Goal: Information Seeking & Learning: Check status

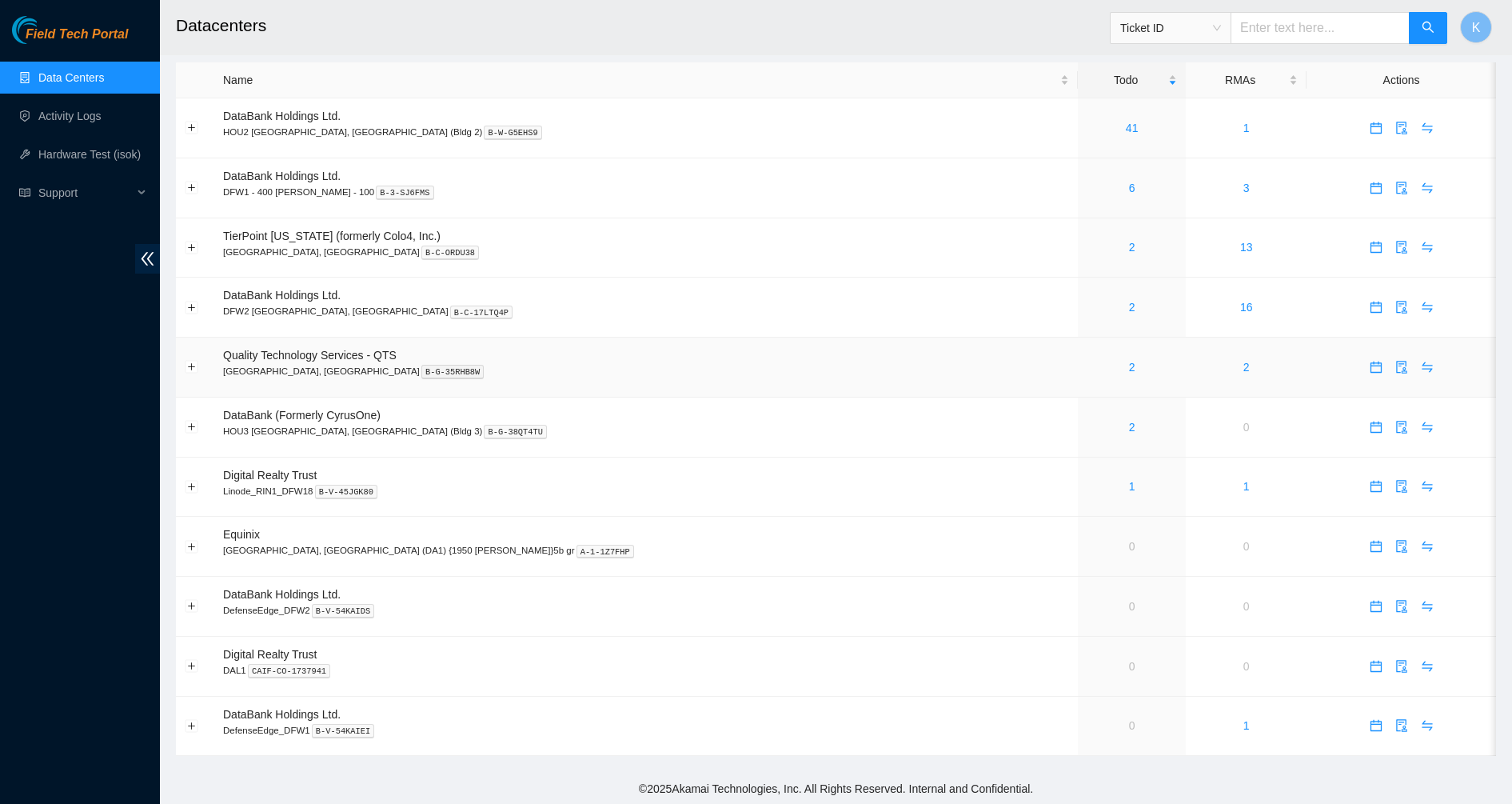
scroll to position [11, 0]
click at [1129, 368] on link "2" at bounding box center [1132, 365] width 6 height 13
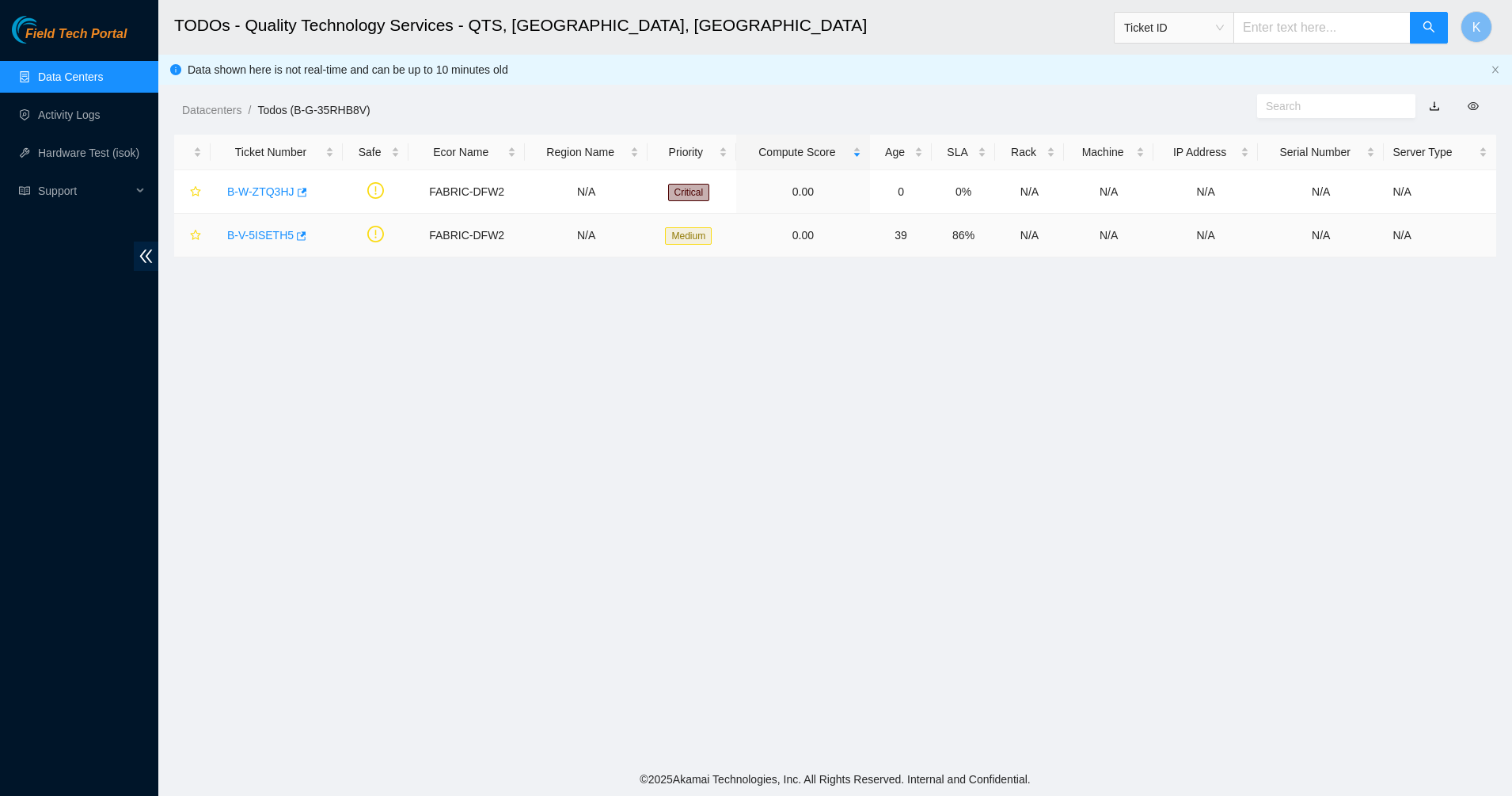
click at [252, 236] on link "B-V-5ISETH5" at bounding box center [260, 235] width 66 height 13
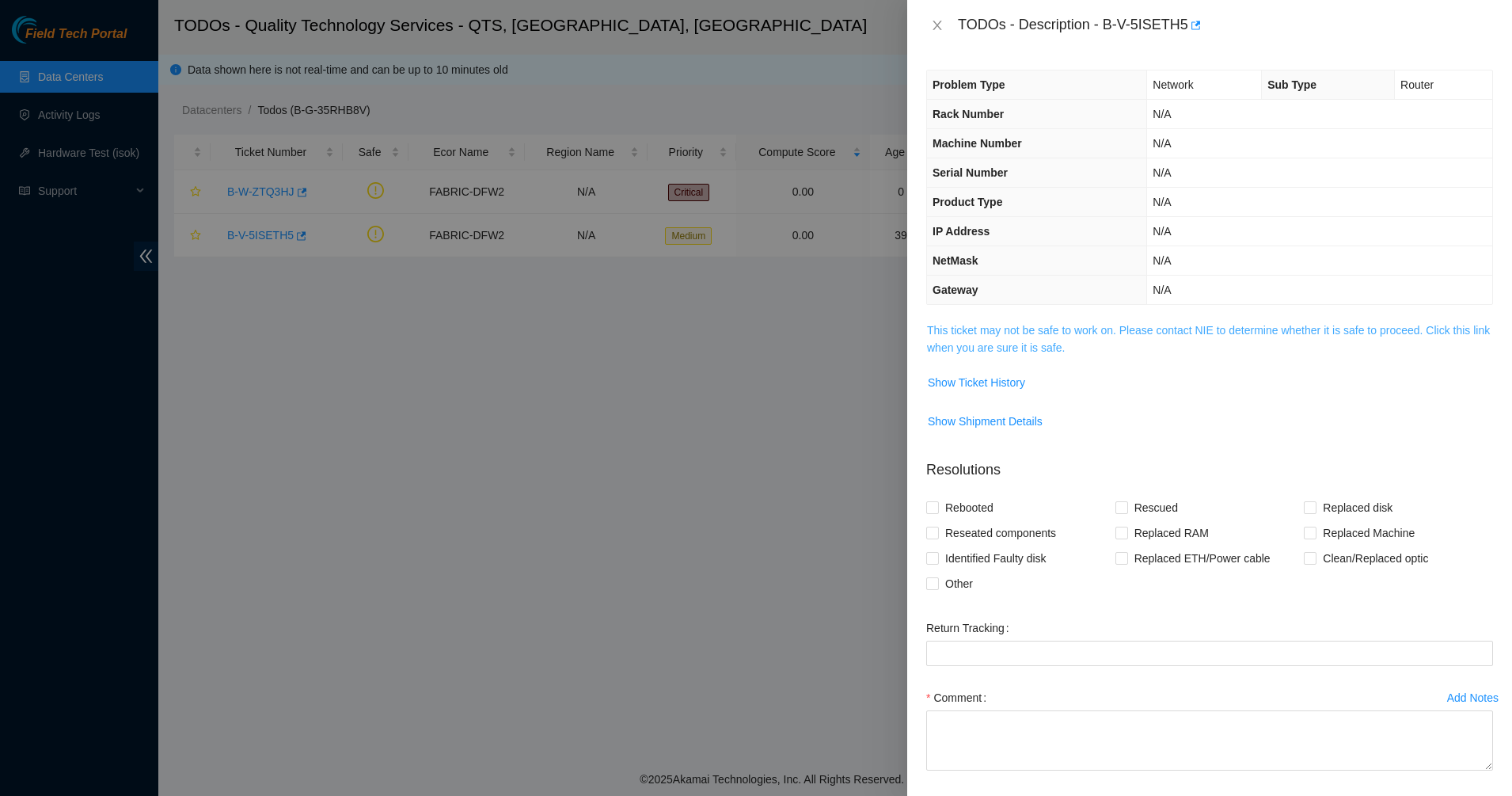
click at [1042, 353] on link "This ticket may not be safe to work on. Please contact NIE to determine whether…" at bounding box center [1209, 338] width 563 height 30
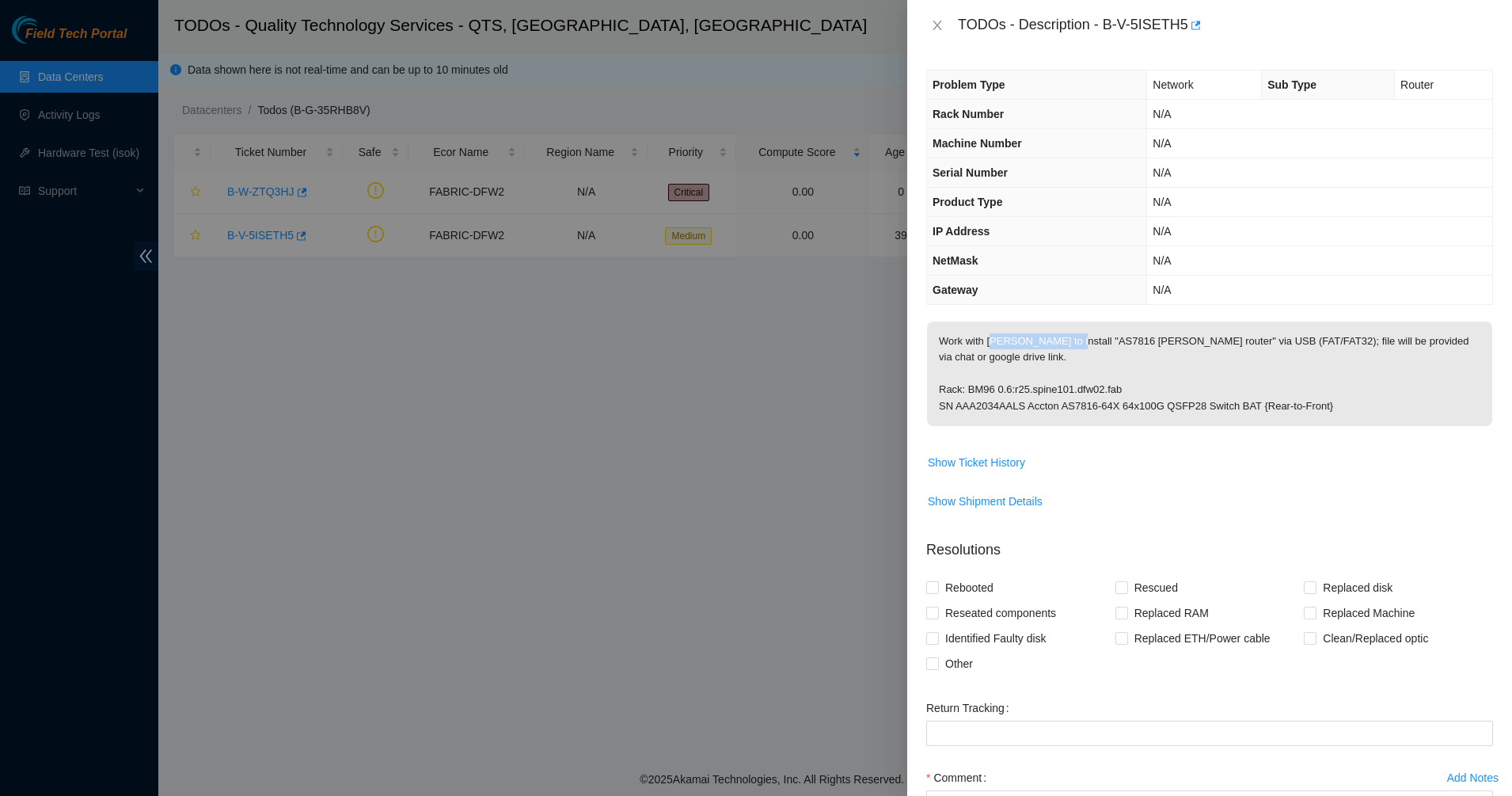
drag, startPoint x: 1033, startPoint y: 340, endPoint x: 1064, endPoint y: 340, distance: 31.0
click at [1064, 340] on p "Work with [PERSON_NAME] to install "AS7816 [PERSON_NAME] router" via USB (FAT/F…" at bounding box center [1209, 373] width 565 height 105
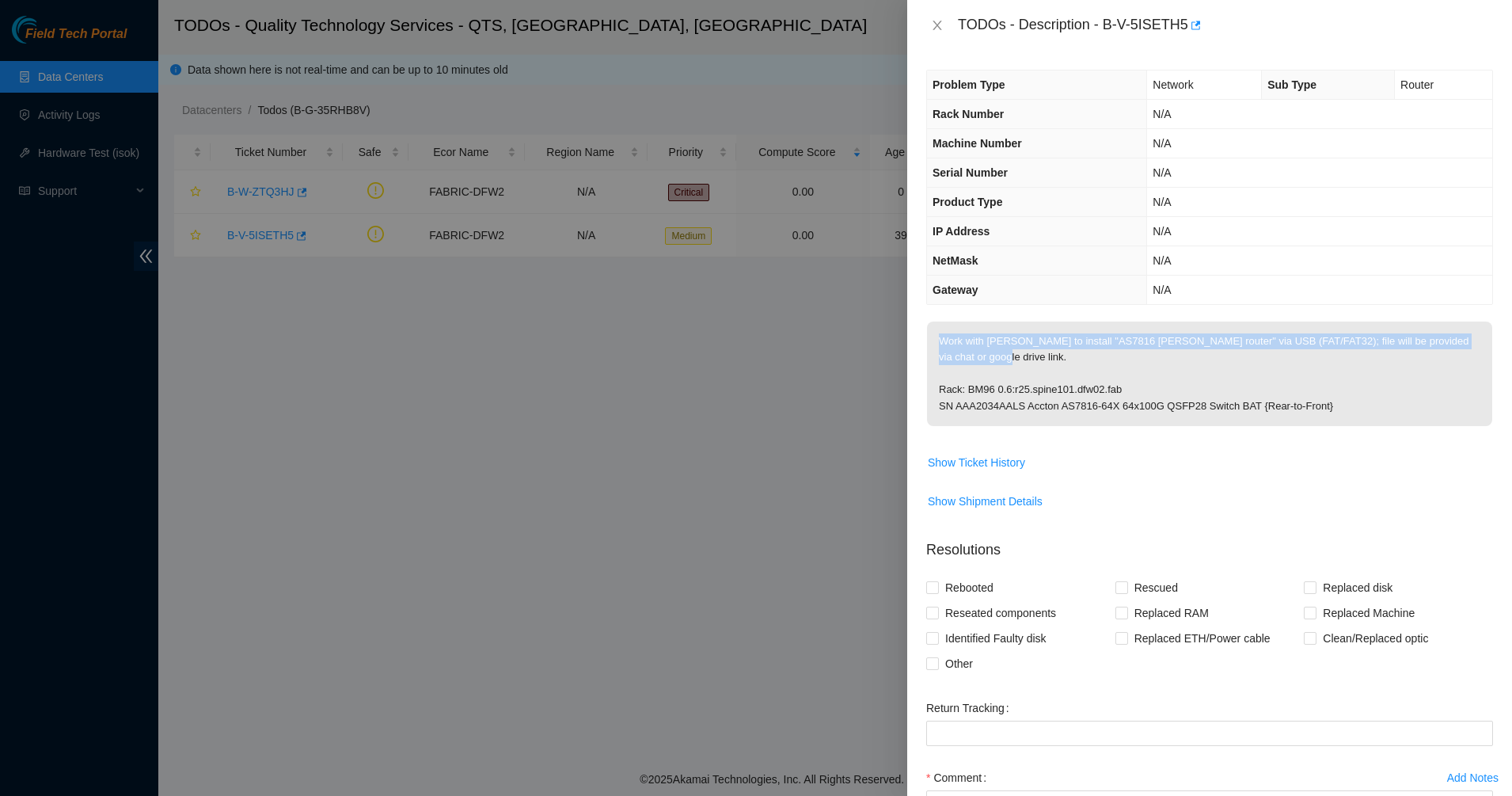
drag, startPoint x: 1064, startPoint y: 340, endPoint x: 1150, endPoint y: 347, distance: 86.3
click at [1150, 347] on p "Work with [PERSON_NAME] to install "AS7816 [PERSON_NAME] router" via USB (FAT/F…" at bounding box center [1209, 373] width 565 height 105
click at [1208, 349] on p "Work with [PERSON_NAME] to install "AS7816 [PERSON_NAME] router" via USB (FAT/F…" at bounding box center [1209, 373] width 565 height 105
click at [1208, 352] on p "Work with [PERSON_NAME] to install "AS7816 [PERSON_NAME] router" via USB (FAT/F…" at bounding box center [1209, 373] width 565 height 105
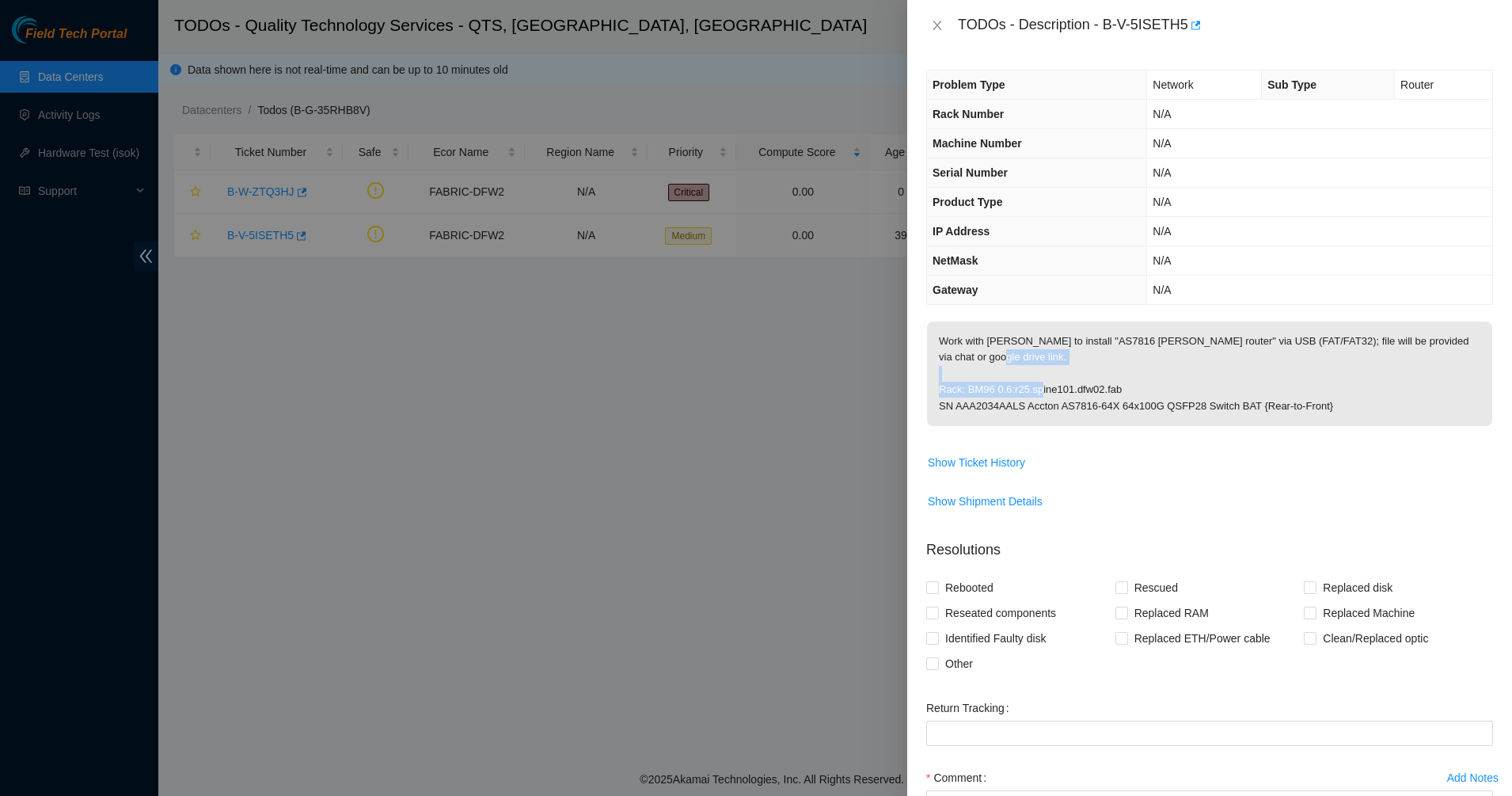
click at [1208, 352] on p "Work with [PERSON_NAME] to install "AS7816 [PERSON_NAME] router" via USB (FAT/F…" at bounding box center [1209, 373] width 565 height 105
drag, startPoint x: 1208, startPoint y: 352, endPoint x: 1342, endPoint y: 353, distance: 134.0
click at [1342, 353] on p "Work with [PERSON_NAME] to install "AS7816 [PERSON_NAME] router" via USB (FAT/F…" at bounding box center [1209, 373] width 565 height 105
drag, startPoint x: 972, startPoint y: 372, endPoint x: 1397, endPoint y: 391, distance: 425.4
click at [1397, 391] on p "Work with [PERSON_NAME] to install "AS7816 [PERSON_NAME] router" via USB (FAT/F…" at bounding box center [1209, 373] width 565 height 105
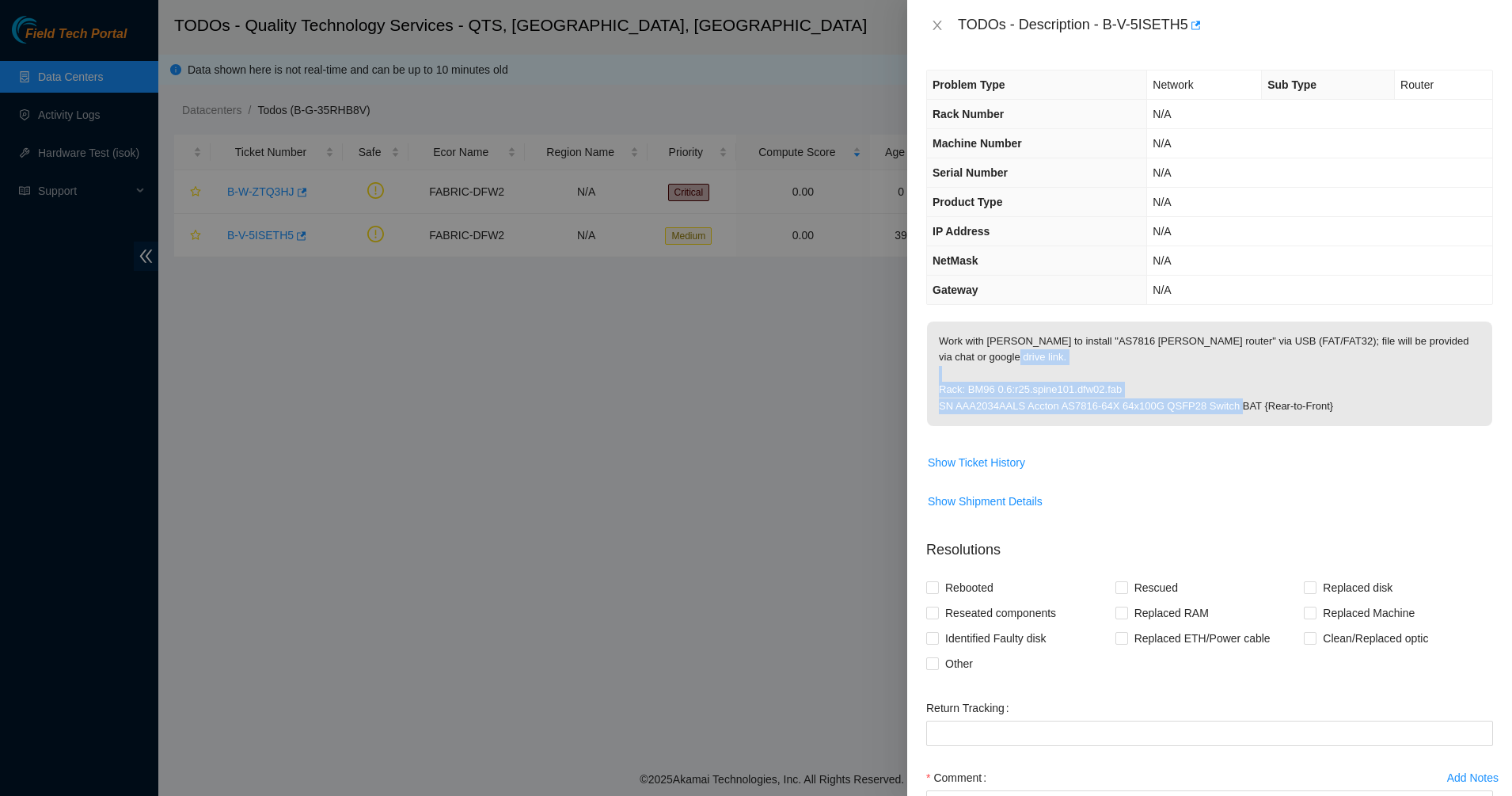
click at [1397, 391] on p "Work with [PERSON_NAME] to install "AS7816 [PERSON_NAME] router" via USB (FAT/F…" at bounding box center [1209, 373] width 565 height 105
click at [1330, 401] on p "Work with [PERSON_NAME] to install "AS7816 [PERSON_NAME] router" via USB (FAT/F…" at bounding box center [1209, 373] width 565 height 105
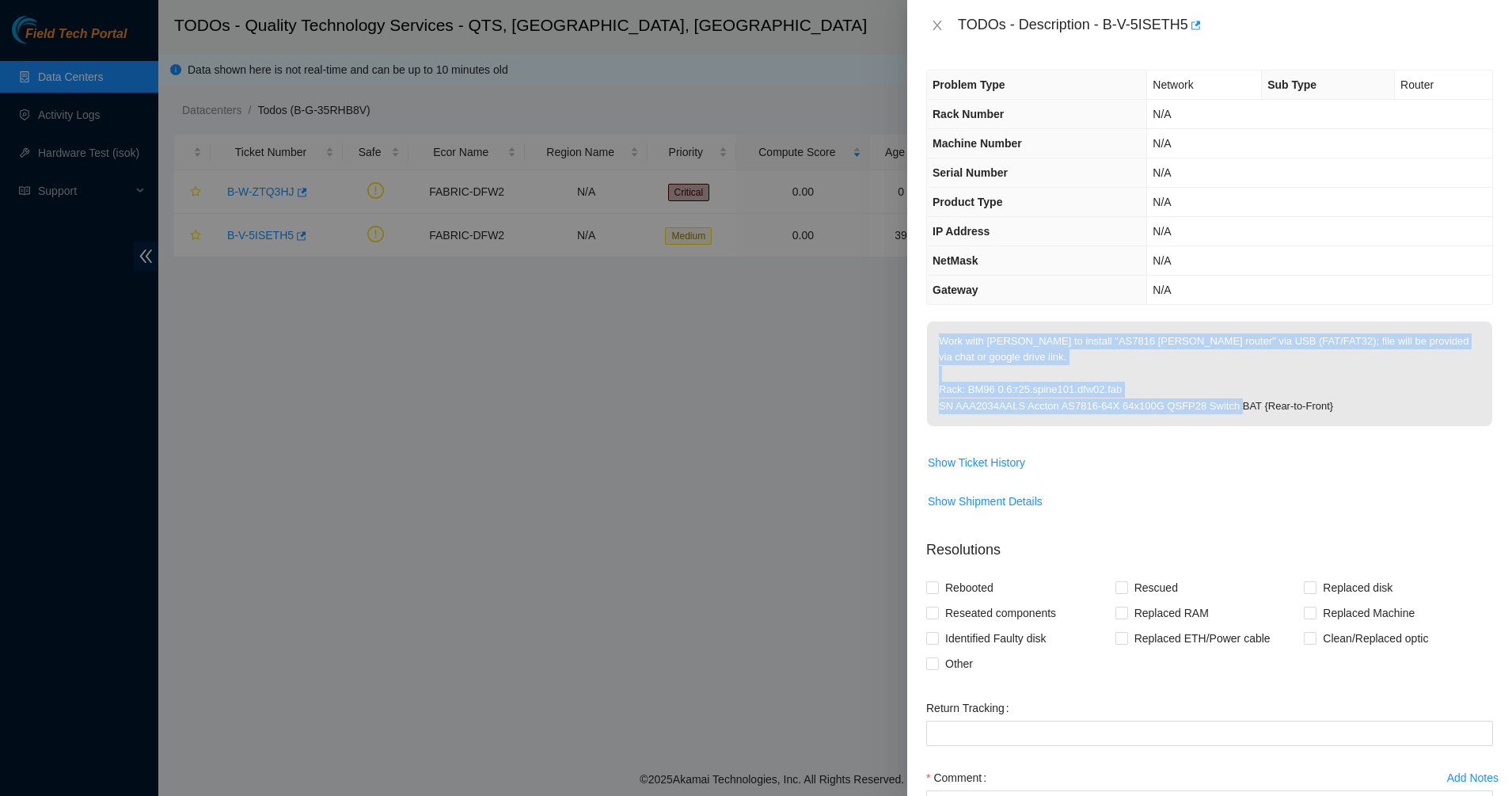
drag, startPoint x: 1287, startPoint y: 383, endPoint x: 917, endPoint y: 341, distance: 372.4
click at [917, 341] on div "Problem Type Network Sub Type Router Rack Number N/A Machine Number N/A Serial …" at bounding box center [1209, 424] width 605 height 746
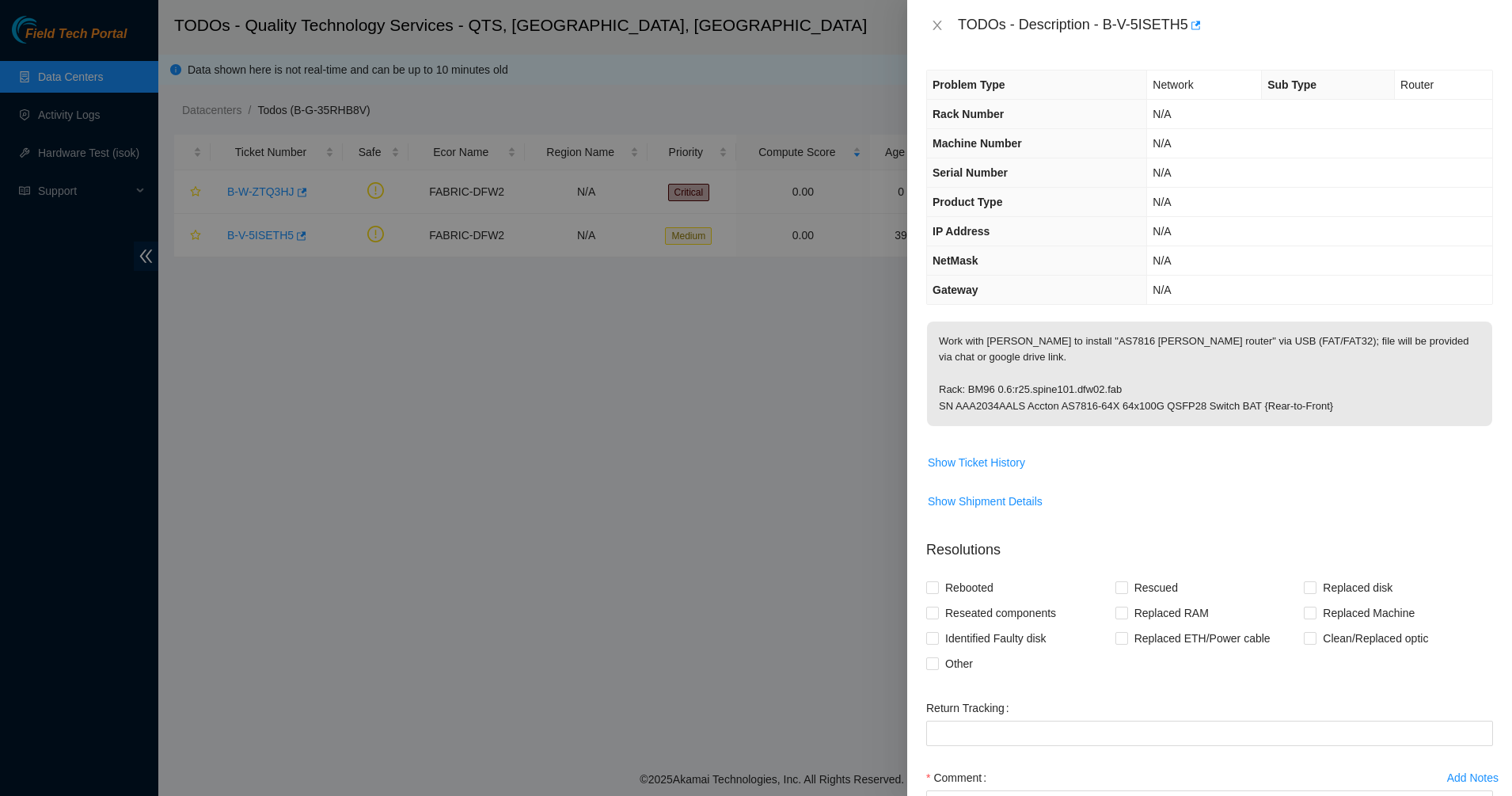
click at [969, 73] on th "Problem Type" at bounding box center [1037, 85] width 220 height 29
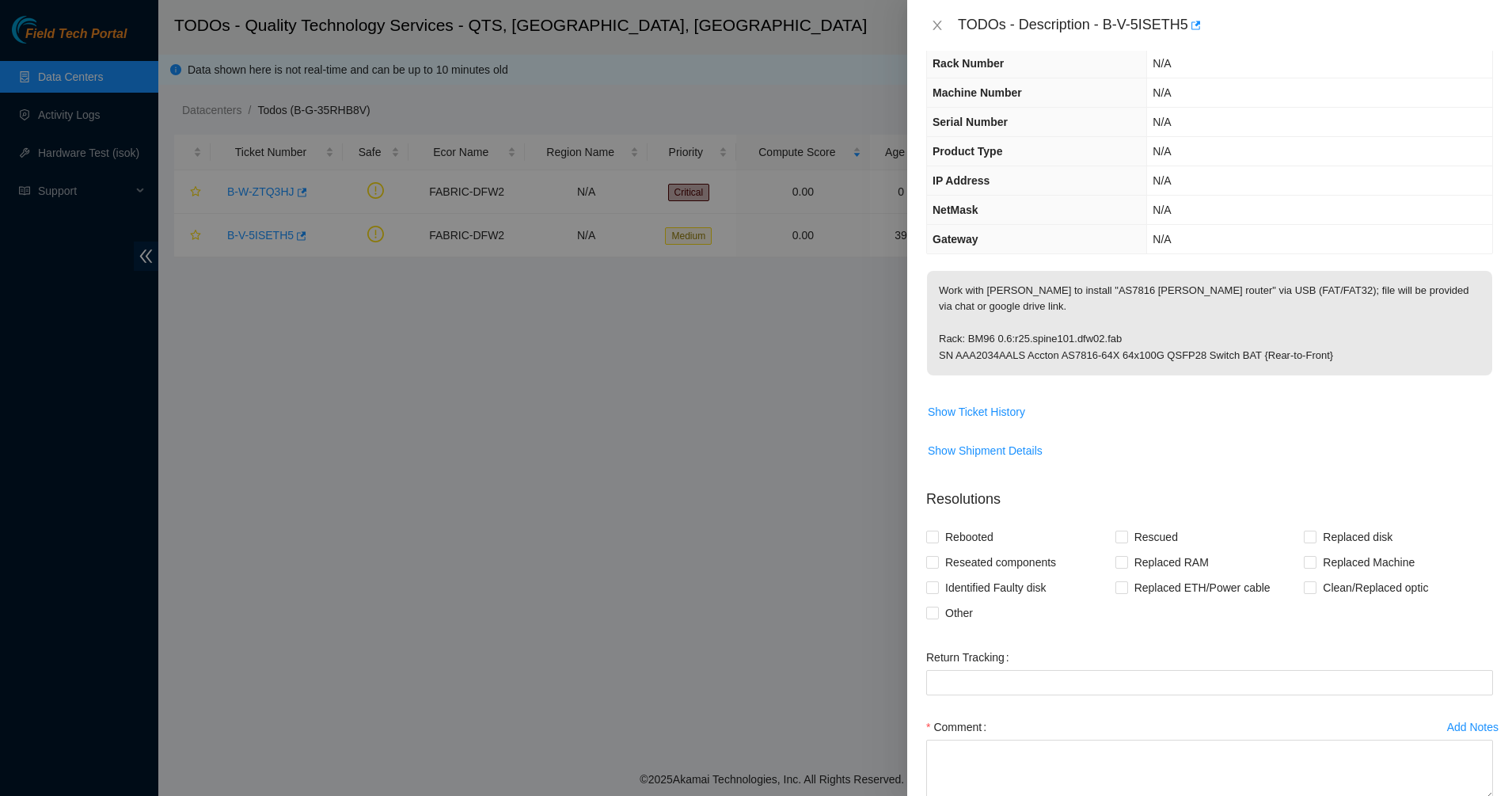
scroll to position [131, 0]
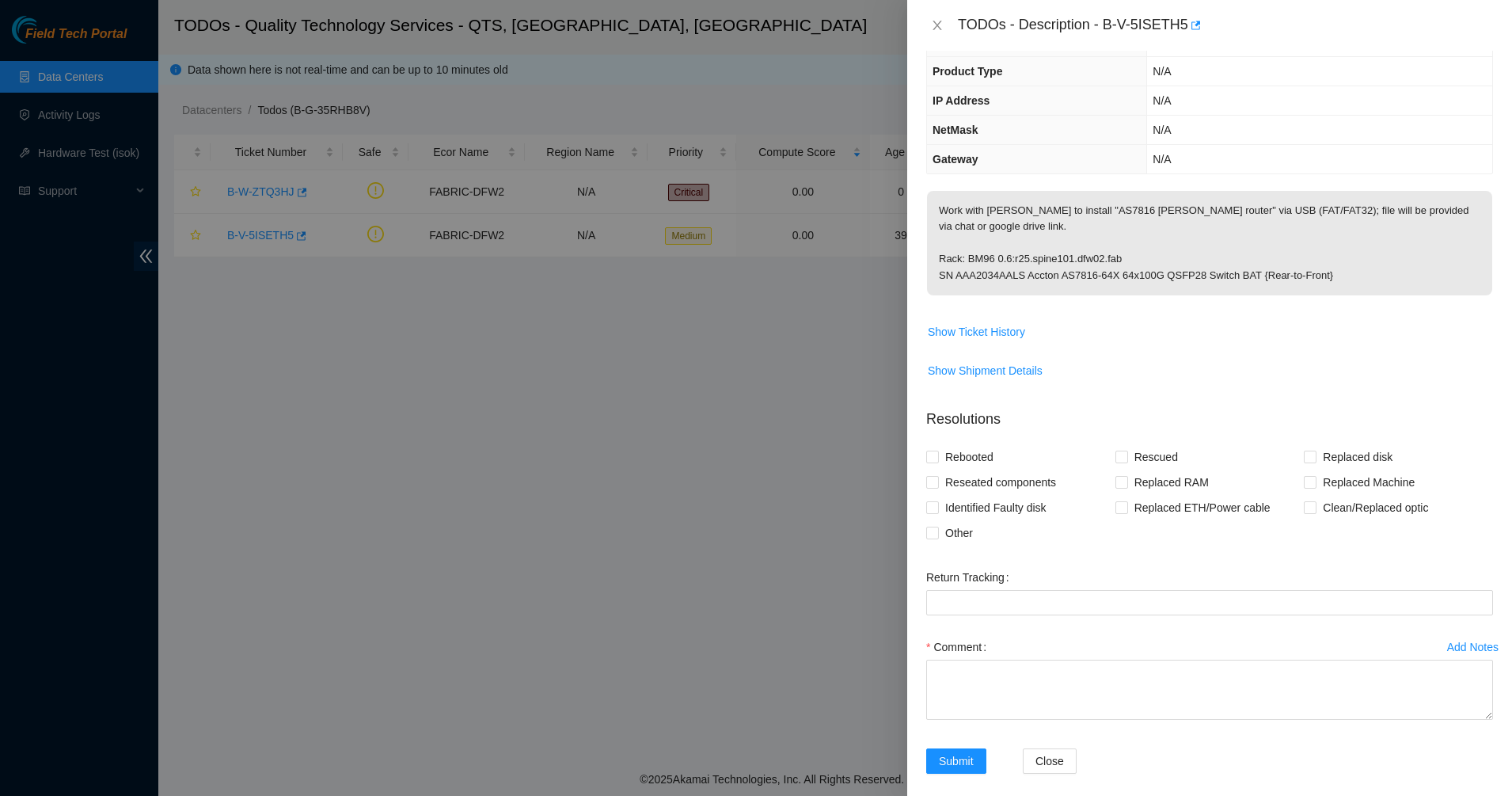
click at [1045, 213] on p "Work with [PERSON_NAME] to install "AS7816 [PERSON_NAME] router" via USB (FAT/F…" at bounding box center [1209, 242] width 565 height 105
click at [936, 20] on icon "close" at bounding box center [937, 25] width 13 height 13
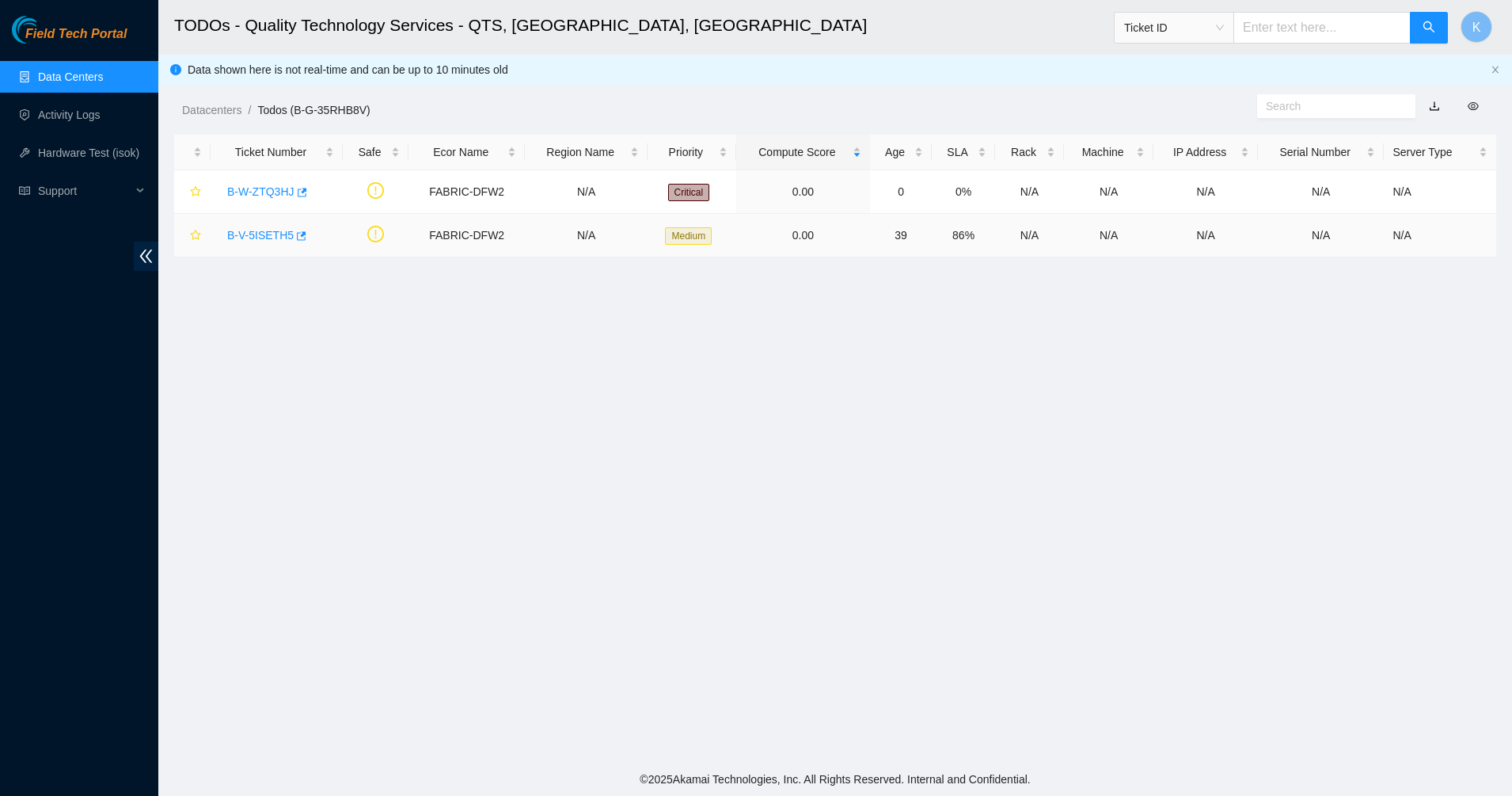
scroll to position [183, 0]
click at [288, 231] on div "B-V-5ISETH5" at bounding box center [276, 236] width 115 height 26
click at [266, 236] on link "B-V-5ISETH5" at bounding box center [260, 235] width 66 height 13
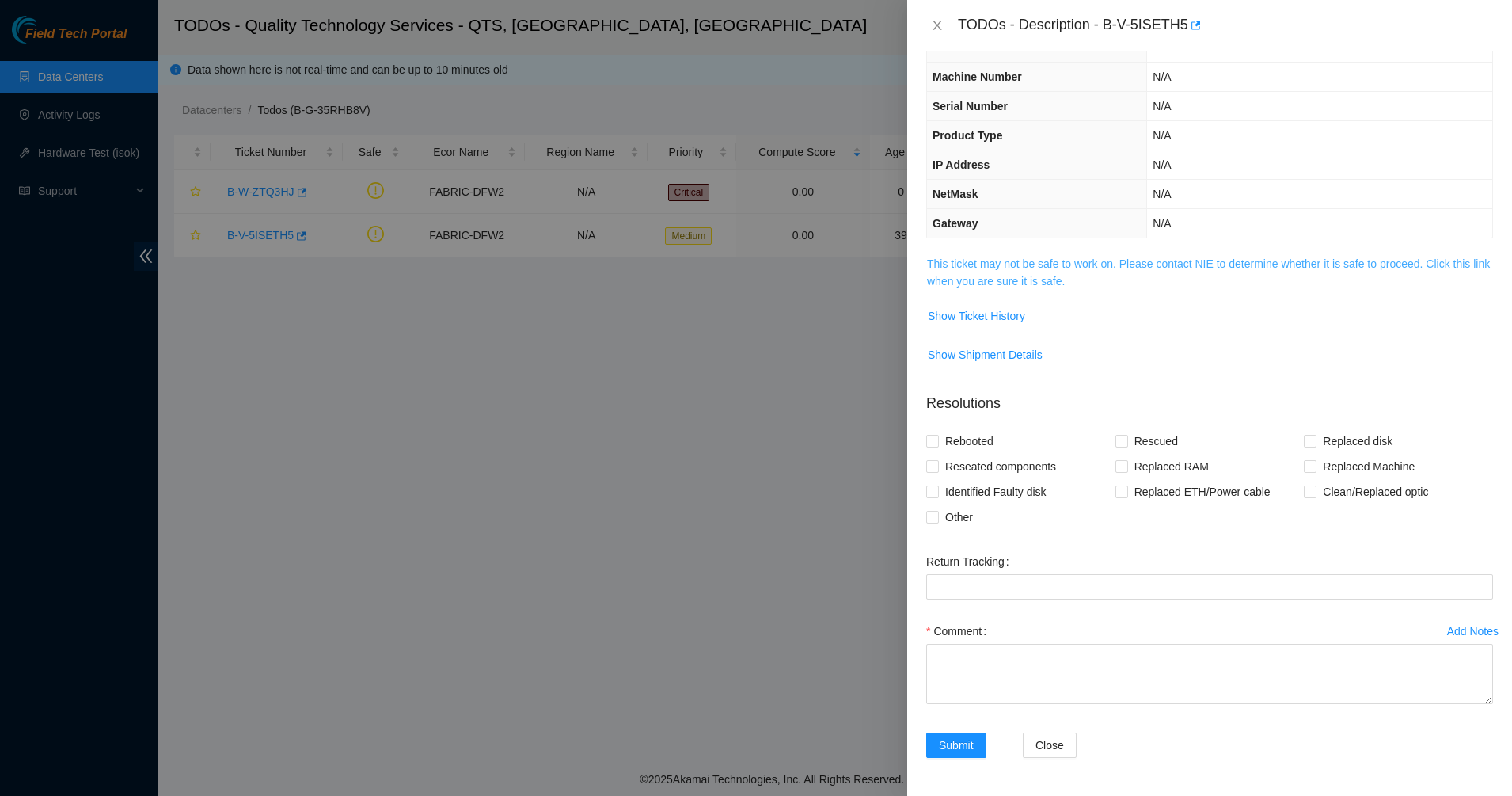
click at [1033, 270] on link "This ticket may not be safe to work on. Please contact NIE to determine whether…" at bounding box center [1209, 272] width 563 height 30
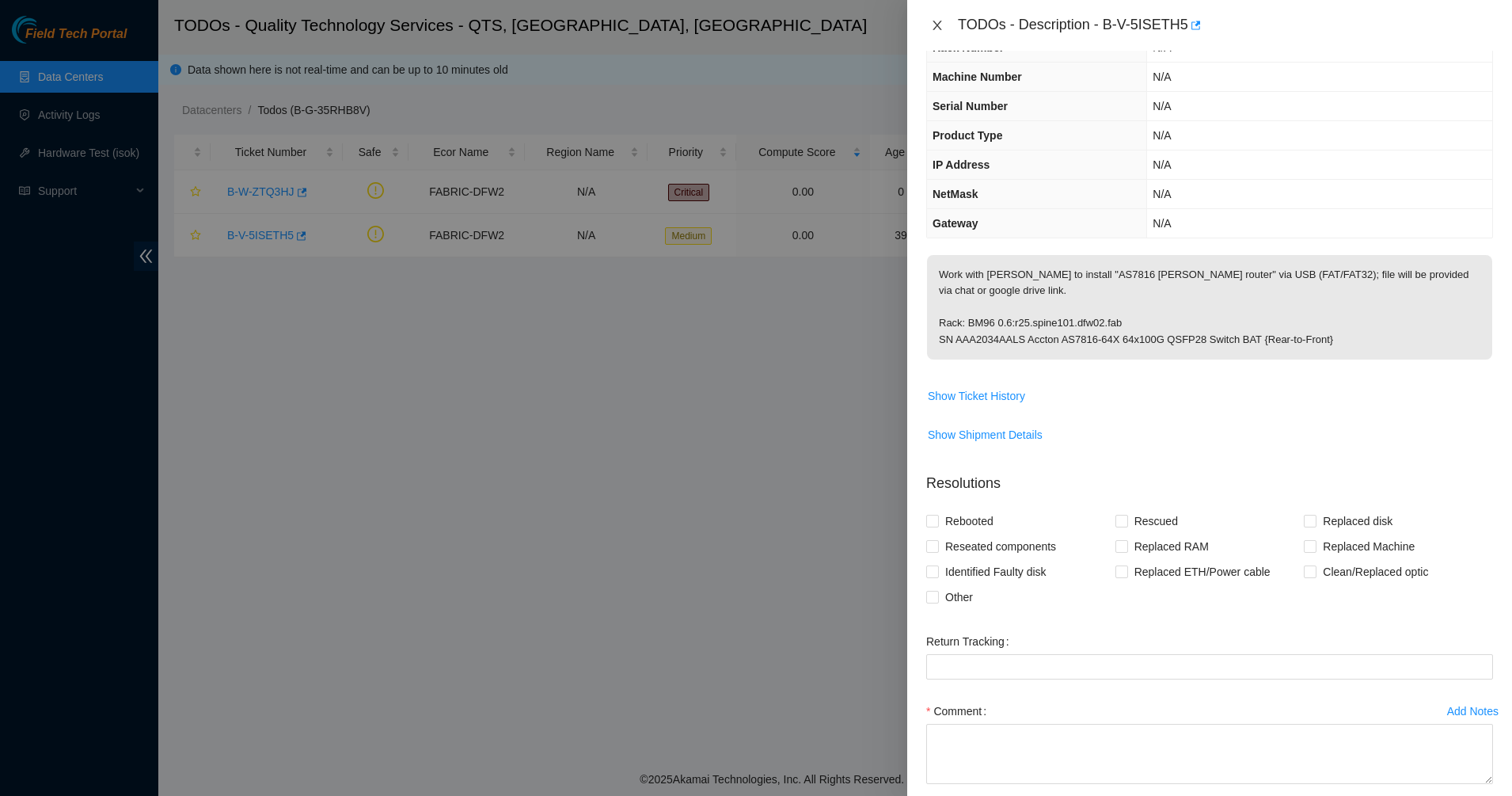
click at [932, 29] on icon "close" at bounding box center [937, 25] width 13 height 13
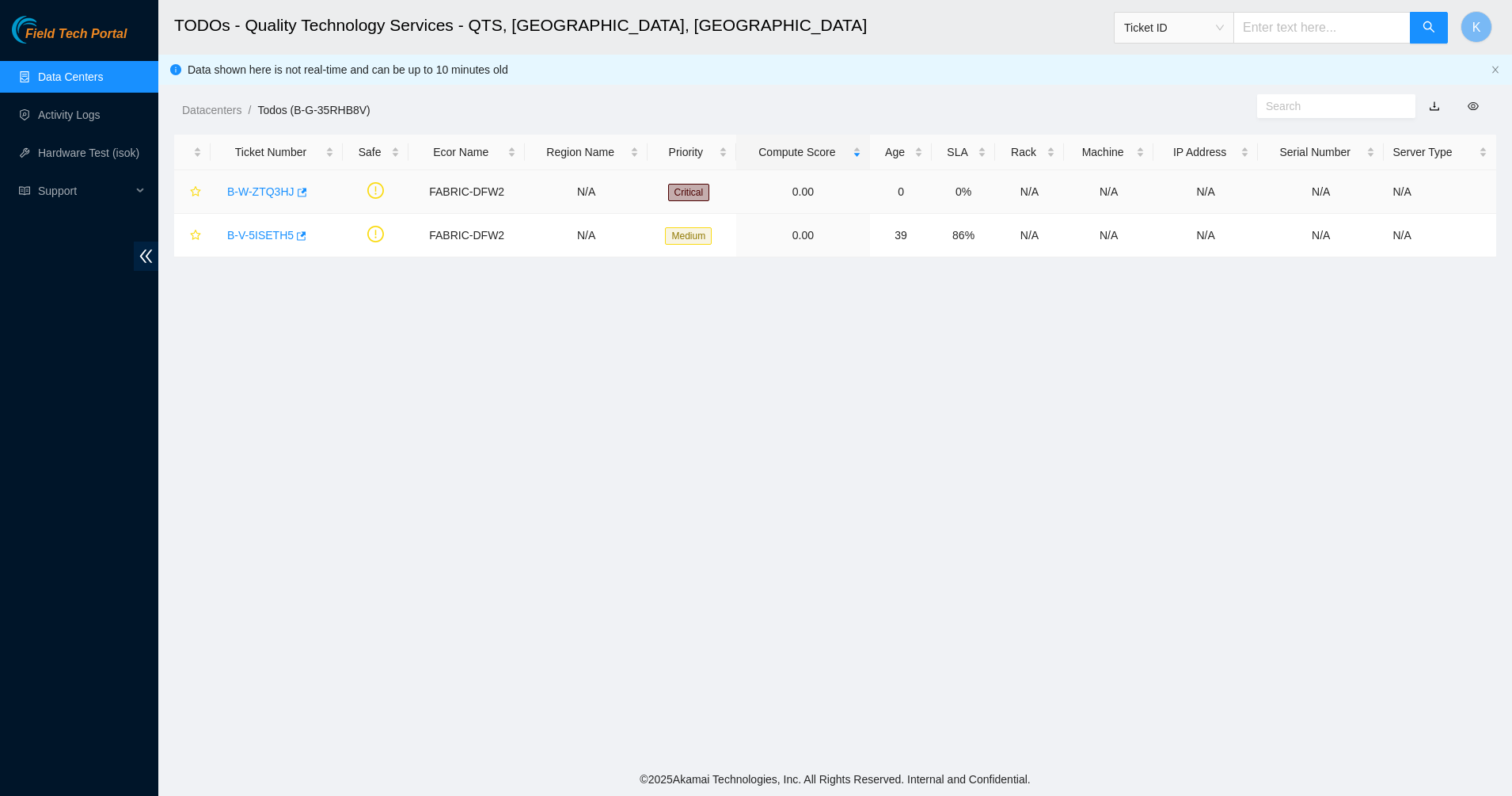
click at [263, 196] on link "B-W-ZTQ3HJ" at bounding box center [260, 191] width 67 height 13
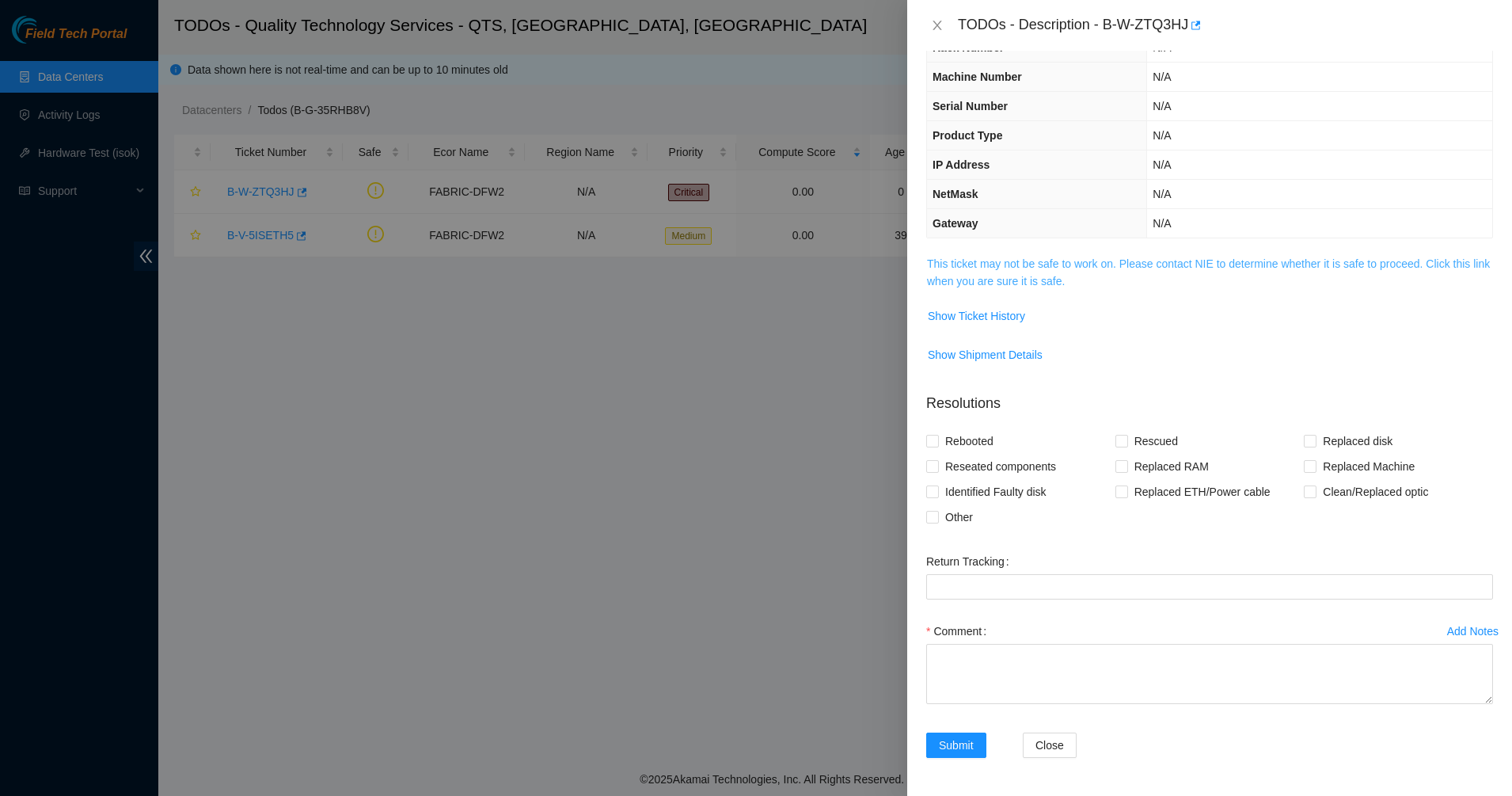
click at [983, 269] on link "This ticket may not be safe to work on. Please contact NIE to determine whether…" at bounding box center [1209, 272] width 563 height 30
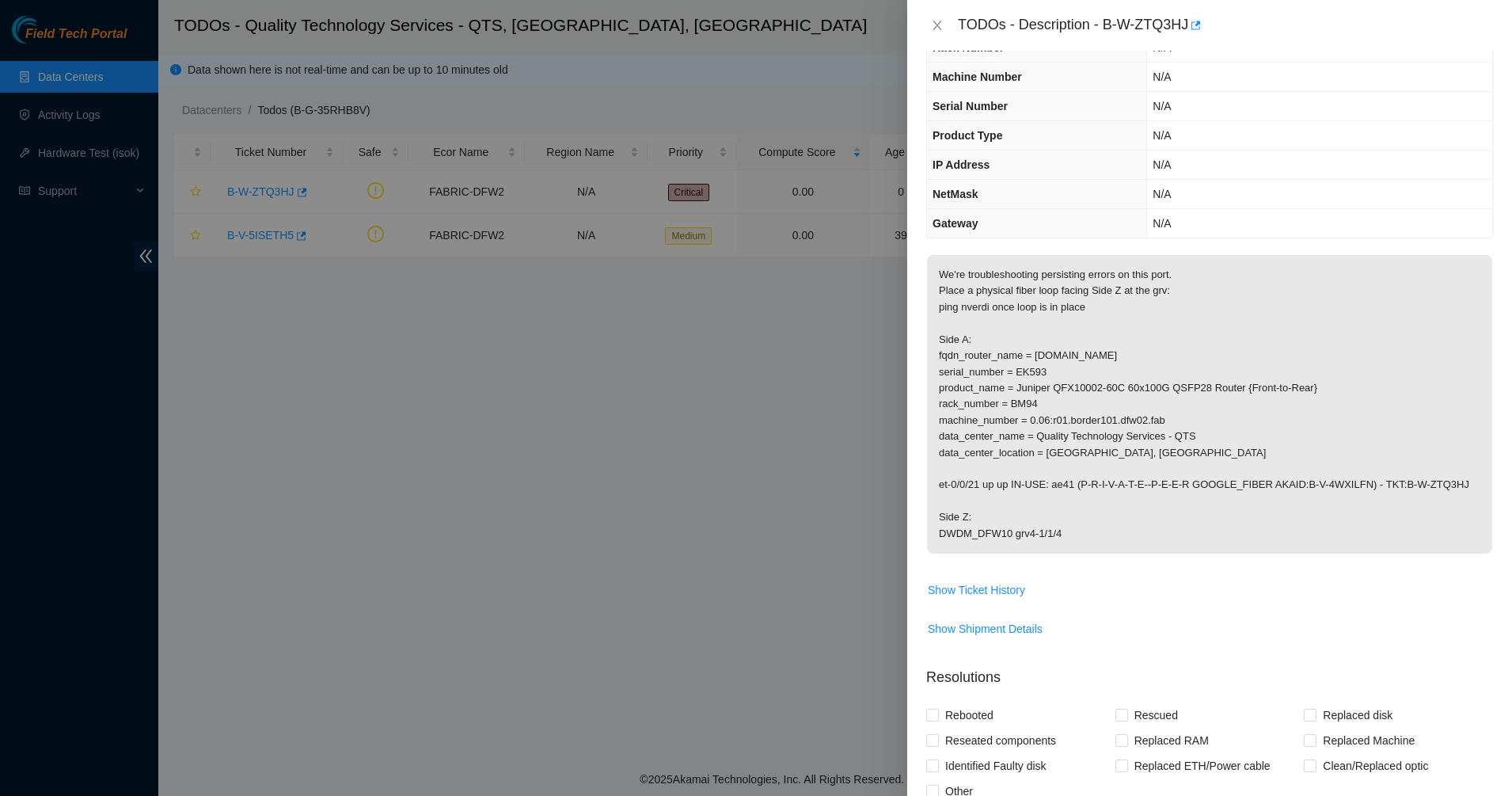
drag, startPoint x: 984, startPoint y: 306, endPoint x: 1107, endPoint y: 576, distance: 296.7
click at [1107, 576] on td "We're troubleshooting persisting errors on this port. Place a physical fiber lo…" at bounding box center [1209, 415] width 567 height 322
drag, startPoint x: 1107, startPoint y: 576, endPoint x: 1093, endPoint y: 512, distance: 65.5
click at [1093, 512] on p "We're troubleshooting persisting errors on this port. Place a physical fiber lo…" at bounding box center [1209, 404] width 565 height 298
click at [1057, 510] on p "We're troubleshooting persisting errors on this port. Place a physical fiber lo…" at bounding box center [1209, 404] width 565 height 298
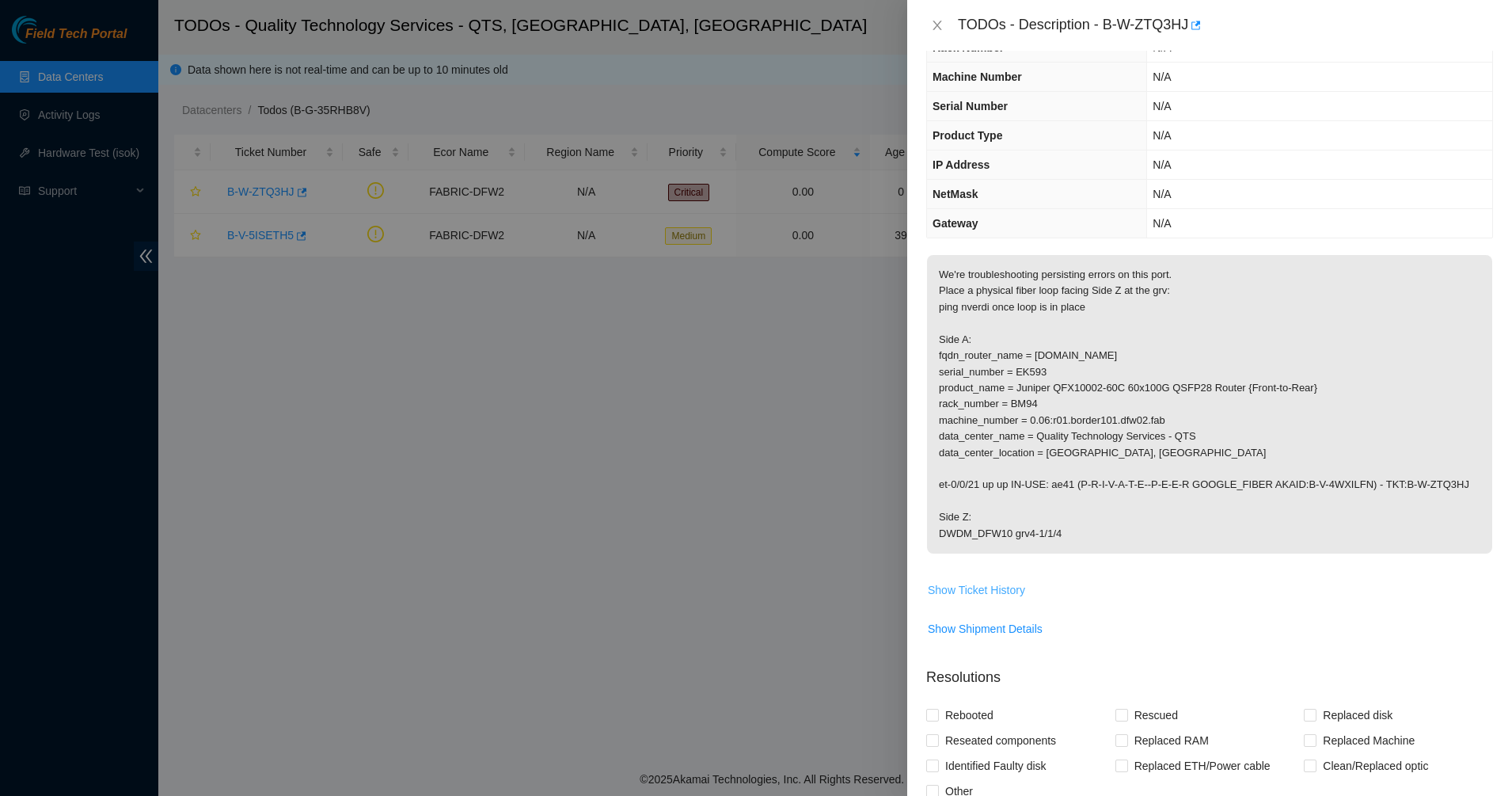
click at [985, 582] on span "Show Ticket History" at bounding box center [977, 590] width 98 height 17
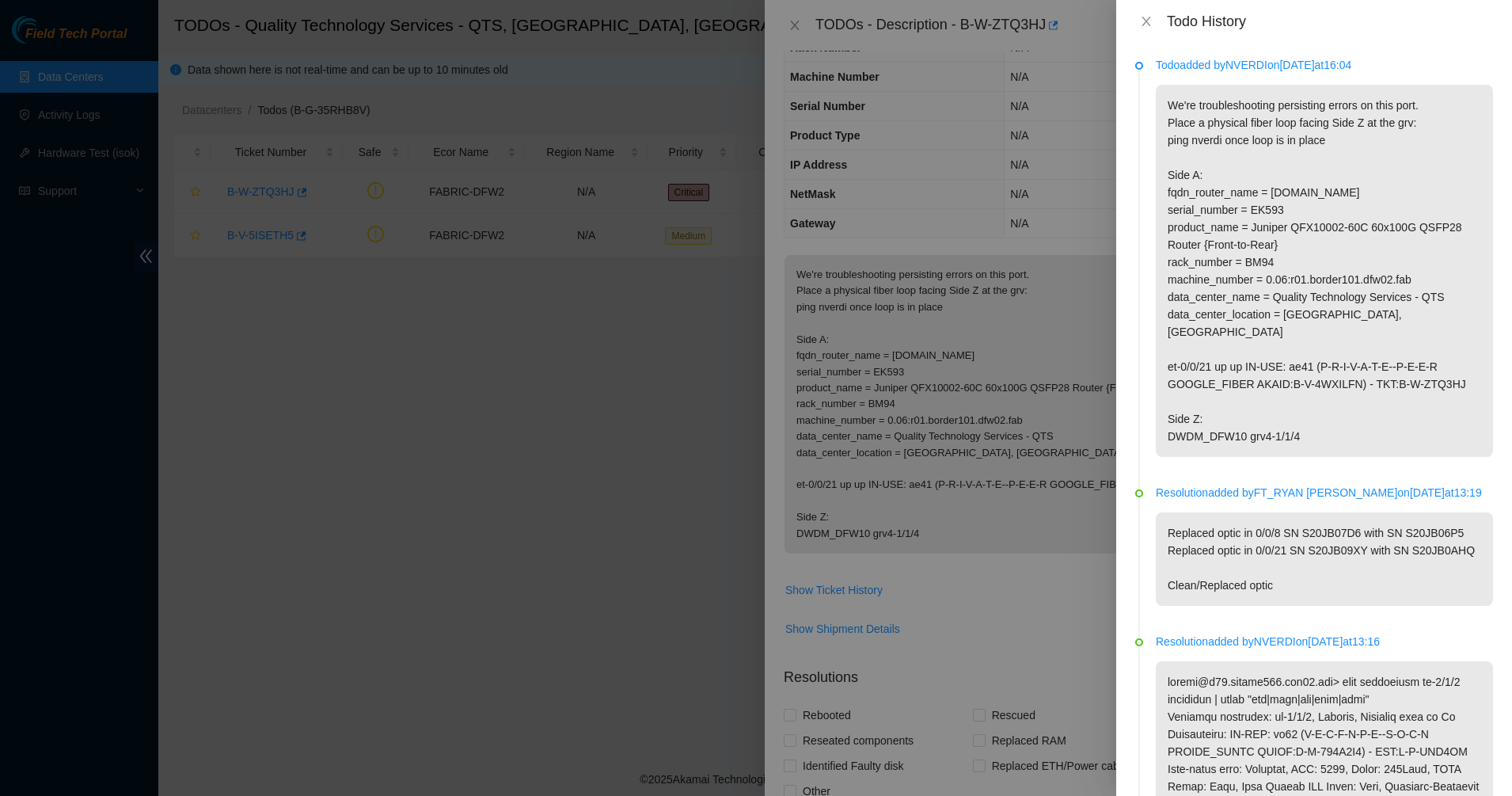
scroll to position [99, 0]
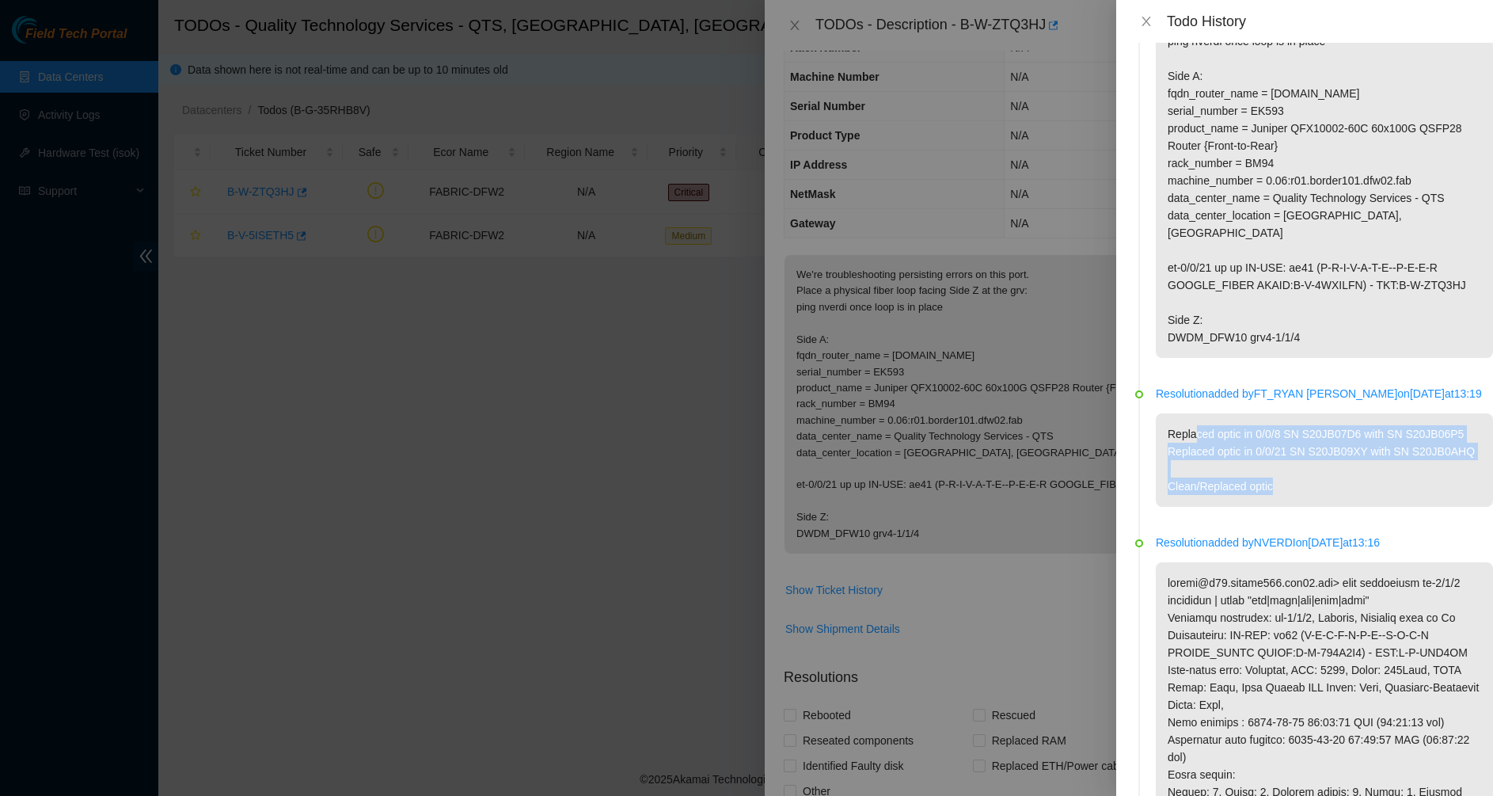
drag, startPoint x: 1197, startPoint y: 429, endPoint x: 1334, endPoint y: 492, distance: 150.8
click at [1334, 492] on p "Replaced optic in 0/0/8 SN S20JB07D6 with SN S20JB06P5 Replaced optic in 0/0/21…" at bounding box center [1324, 460] width 337 height 94
drag, startPoint x: 1334, startPoint y: 492, endPoint x: 1309, endPoint y: 492, distance: 25.0
click at [1309, 492] on p "Replaced optic in 0/0/8 SN S20JB07D6 with SN S20JB06P5 Replaced optic in 0/0/21…" at bounding box center [1324, 460] width 337 height 94
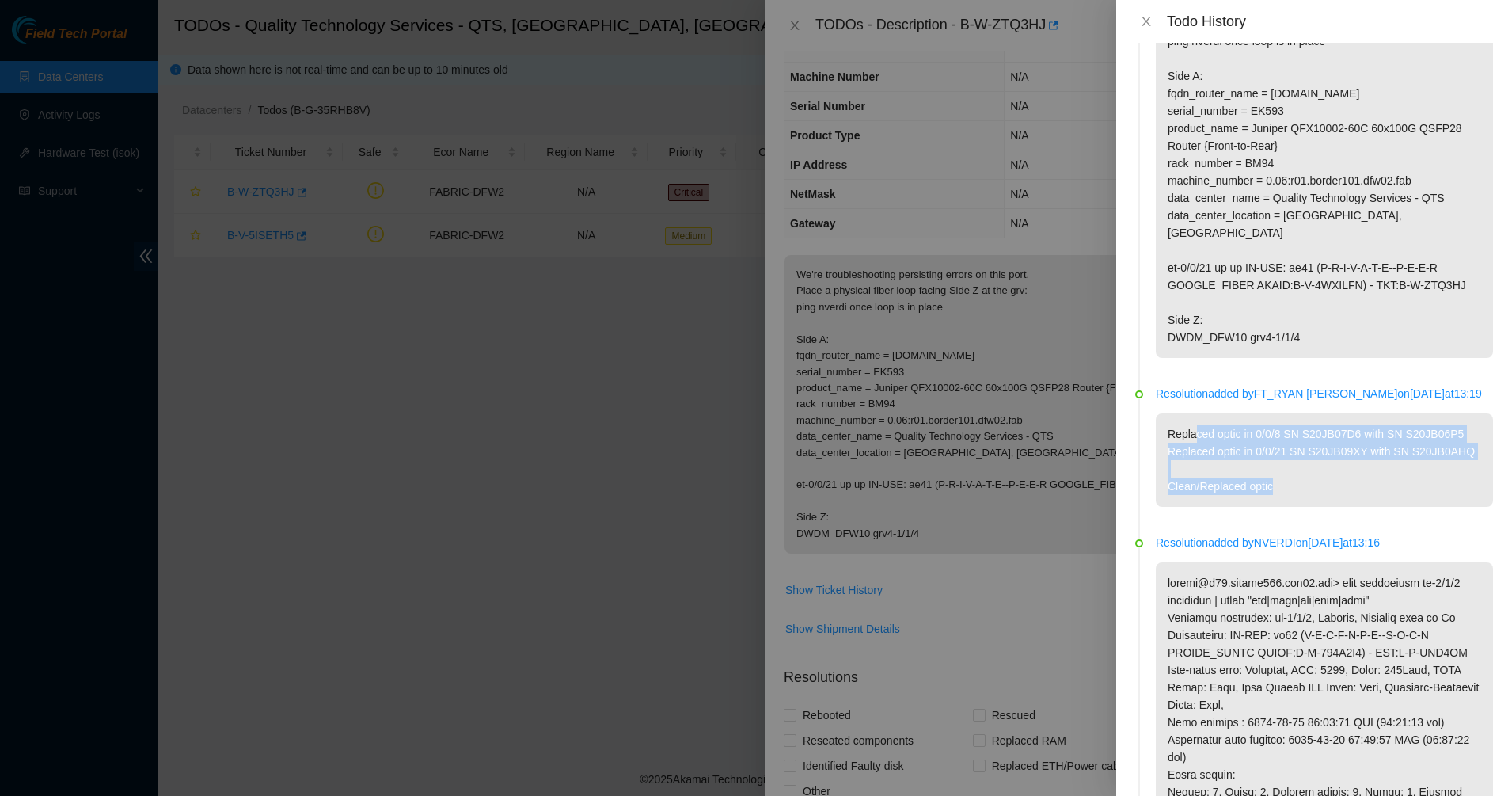
click at [1309, 492] on p "Replaced optic in 0/0/8 SN S20JB07D6 with SN S20JB06P5 Replaced optic in 0/0/21…" at bounding box center [1324, 460] width 337 height 94
click at [1254, 514] on li "Resolution added by [PERSON_NAME] on [DATE] 13:19 Replaced optic in 0/0/8 SN S2…" at bounding box center [1314, 464] width 358 height 149
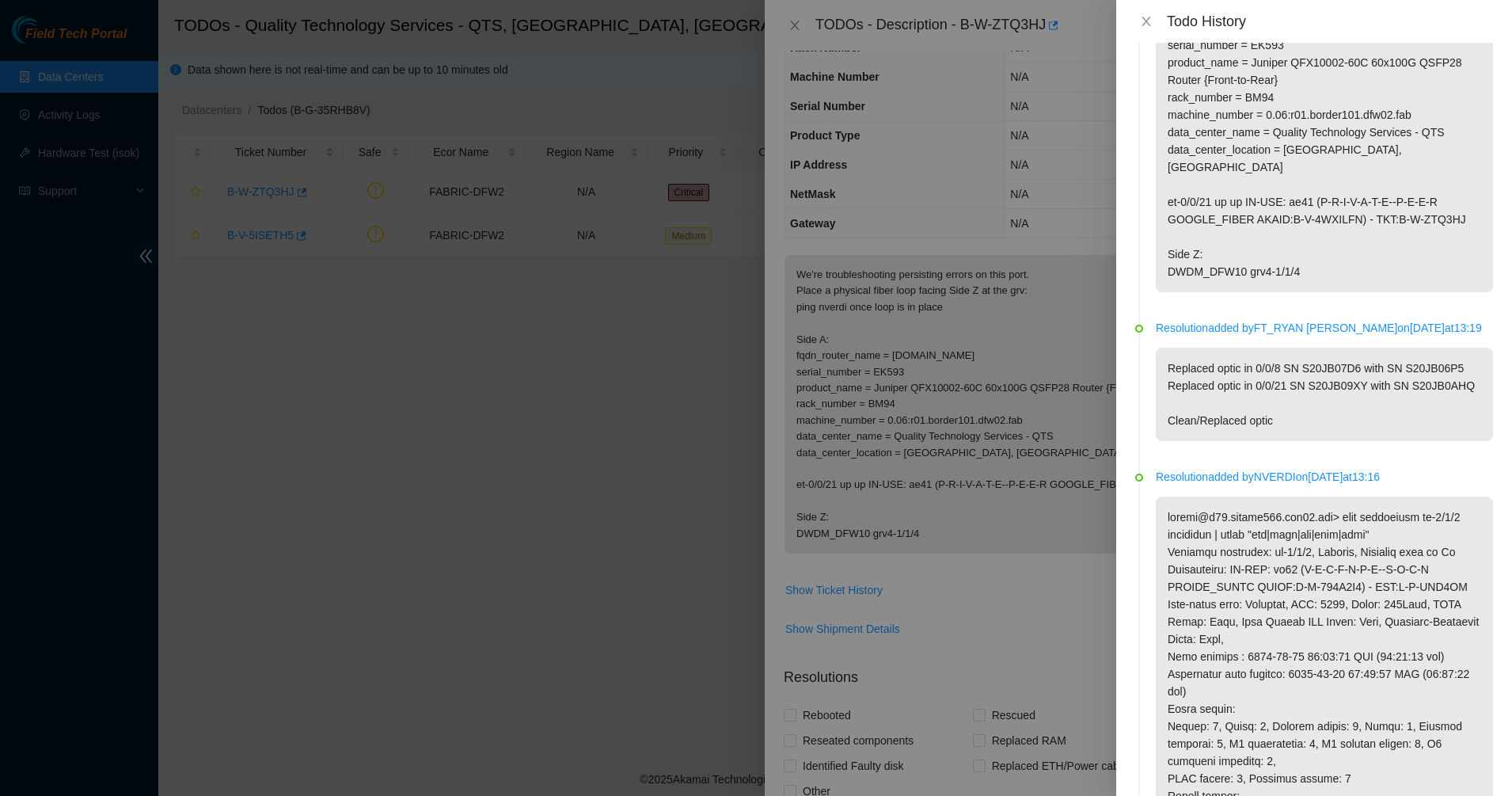
scroll to position [198, 0]
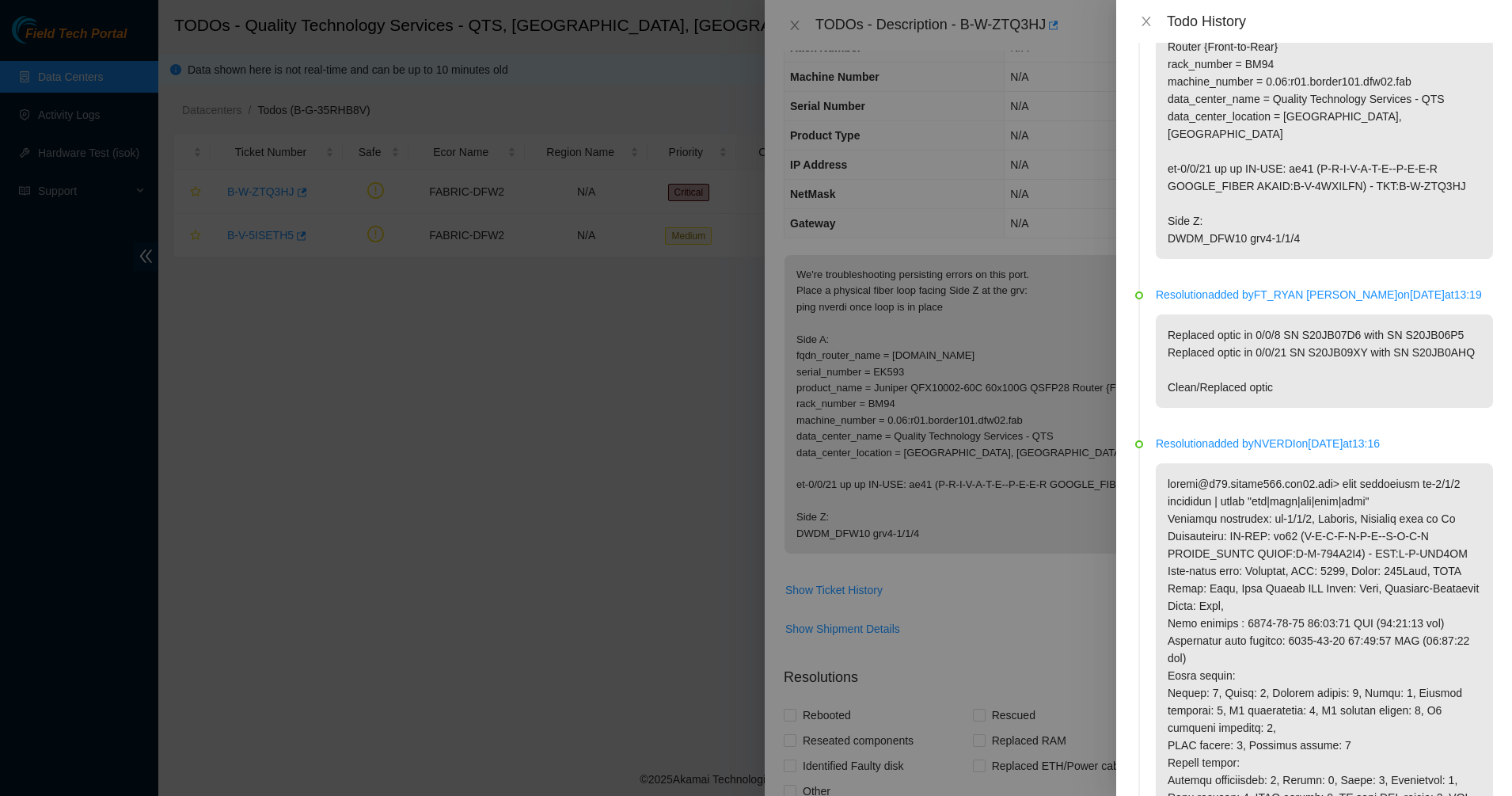
click at [1215, 519] on p at bounding box center [1324, 798] width 337 height 668
drag, startPoint x: 1215, startPoint y: 519, endPoint x: 1207, endPoint y: 561, distance: 42.8
click at [1207, 561] on p at bounding box center [1324, 798] width 337 height 668
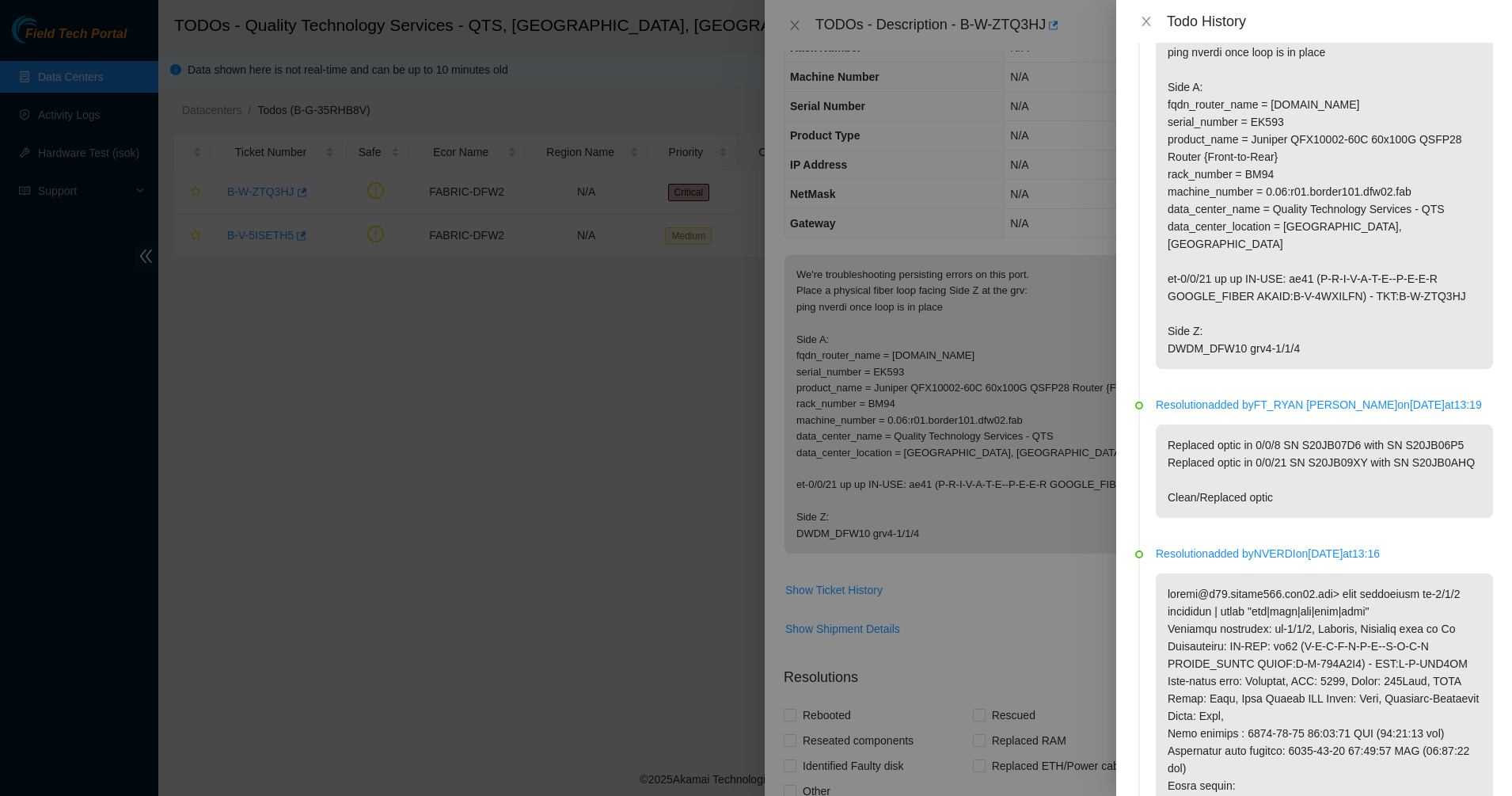
scroll to position [0, 0]
